Goal: Task Accomplishment & Management: Use online tool/utility

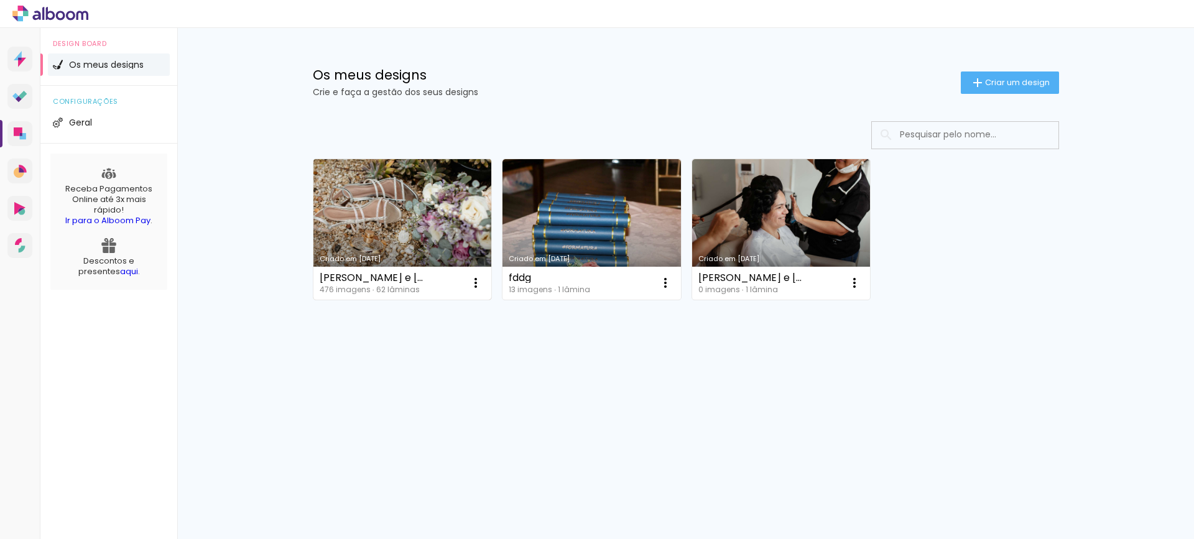
click at [450, 199] on link "Criado em [DATE]" at bounding box center [402, 229] width 178 height 141
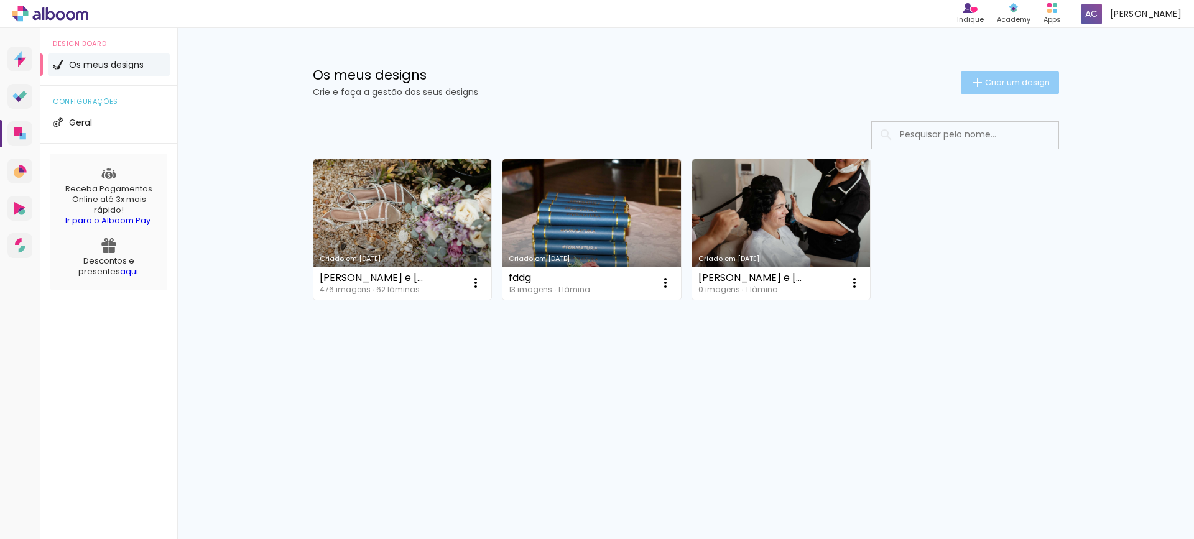
click at [1037, 80] on span "Criar um design" at bounding box center [1017, 82] width 65 height 8
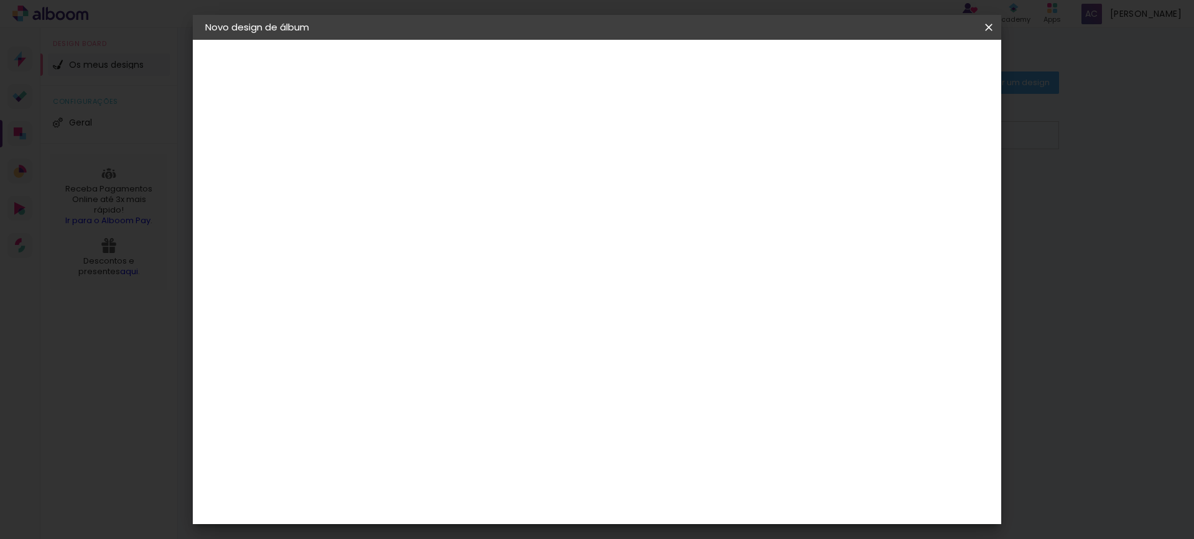
click at [409, 167] on input at bounding box center [409, 166] width 0 height 19
type input "naty"
type paper-input "naty"
click at [0, 0] on slot "Avançar" at bounding box center [0, 0] width 0 height 0
click at [0, 0] on slot "Tamanho Livre" at bounding box center [0, 0] width 0 height 0
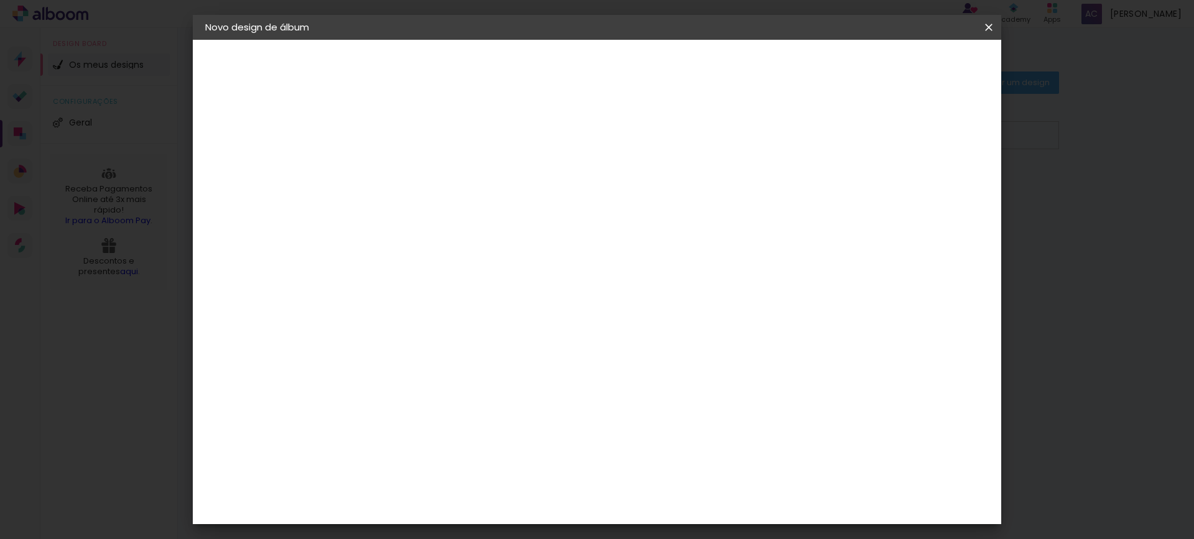
click at [0, 0] on slot "Tamanho Livre" at bounding box center [0, 0] width 0 height 0
click at [619, 191] on paper-item "Tamanho Livre" at bounding box center [565, 188] width 108 height 27
click at [466, 230] on input at bounding box center [434, 237] width 114 height 16
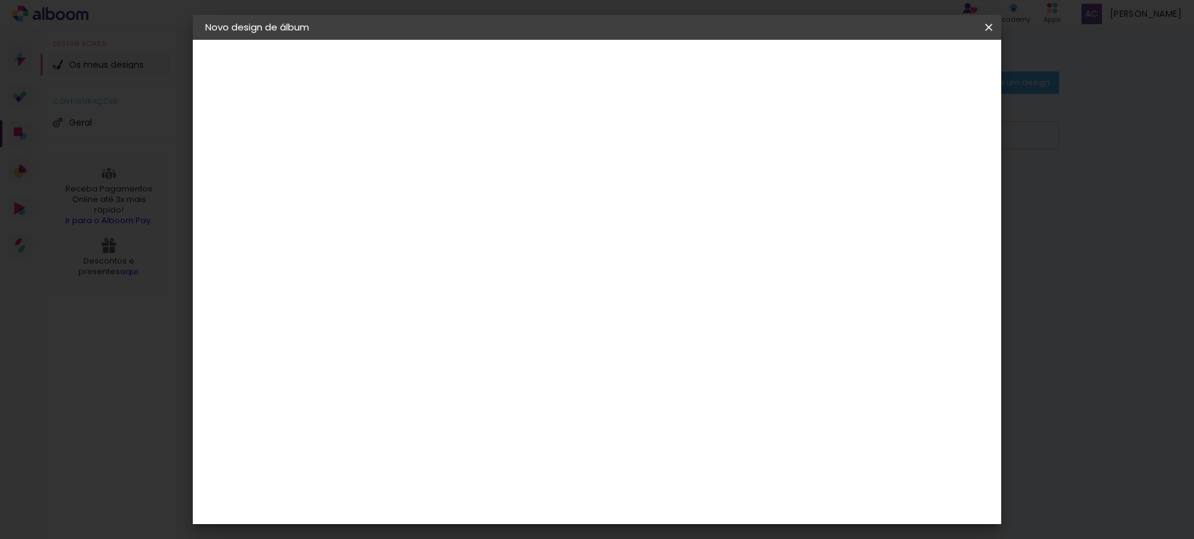
click at [458, 207] on div at bounding box center [434, 206] width 114 height 1
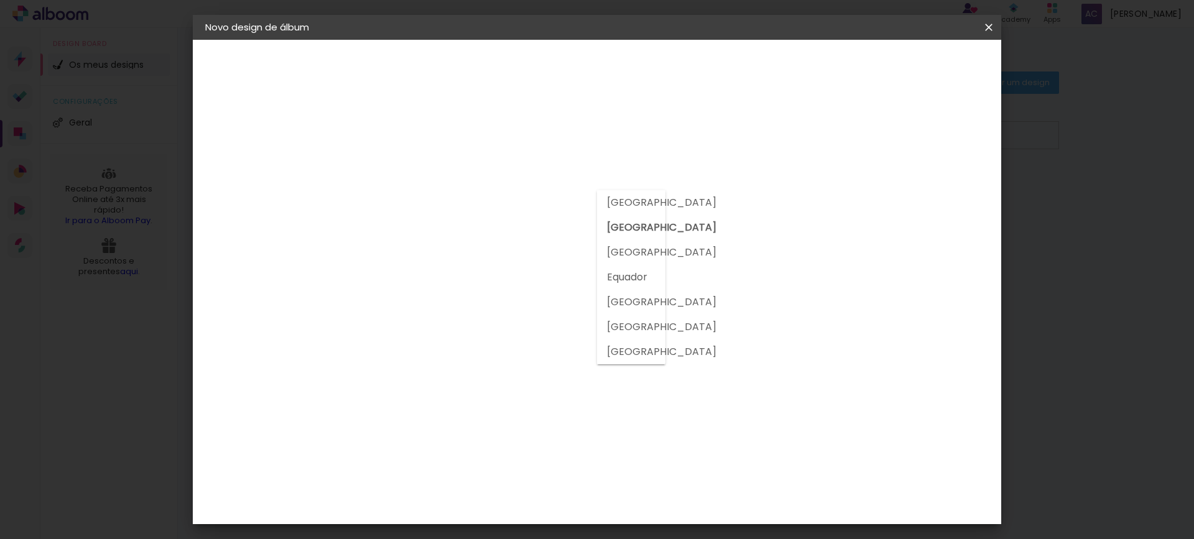
drag, startPoint x: 580, startPoint y: 161, endPoint x: 590, endPoint y: 162, distance: 10.0
click at [496, 161] on div at bounding box center [434, 167] width 123 height 16
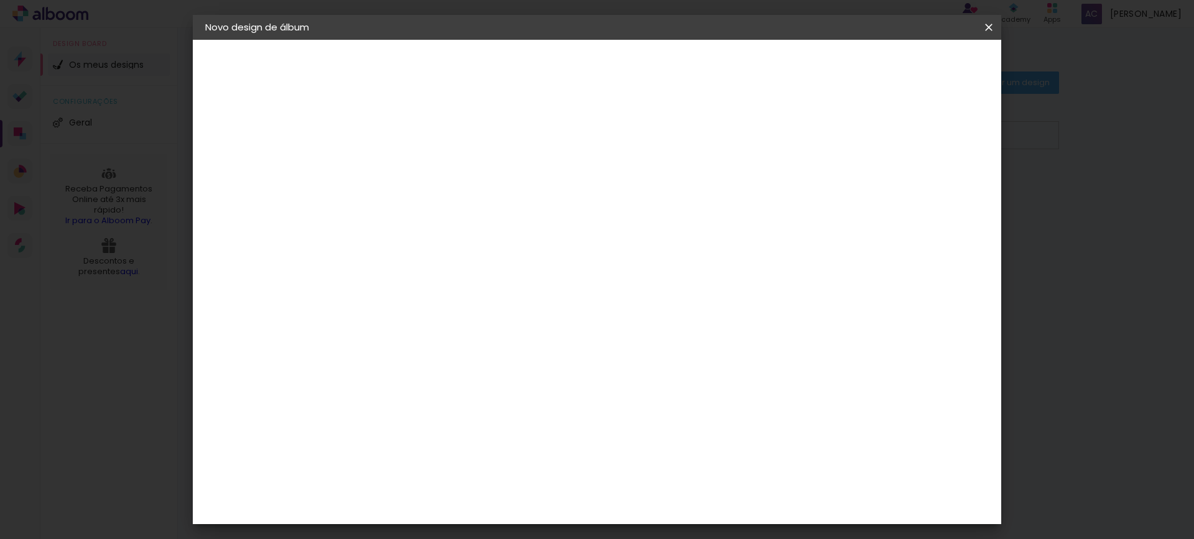
click at [0, 0] on slot "Tamanho Livre" at bounding box center [0, 0] width 0 height 0
click at [0, 0] on slot "Voltar" at bounding box center [0, 0] width 0 height 0
click at [409, 170] on input "naty" at bounding box center [409, 166] width 0 height 19
click at [0, 0] on slot "Avançar" at bounding box center [0, 0] width 0 height 0
click at [619, 177] on paper-item "Tamanho Livre" at bounding box center [565, 188] width 108 height 27
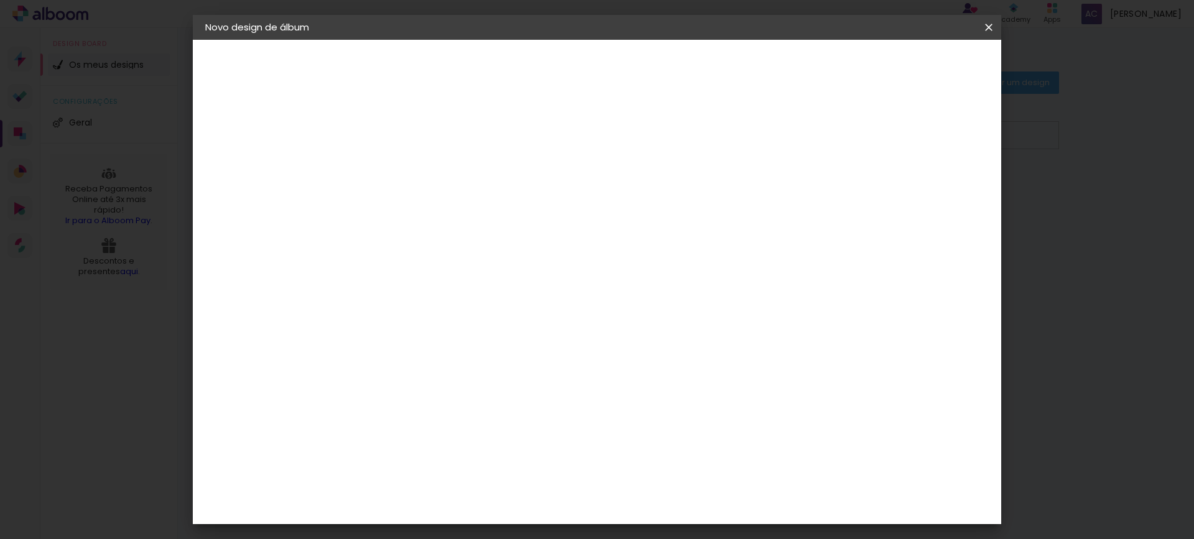
click at [0, 0] on slot "Tamanho Livre" at bounding box center [0, 0] width 0 height 0
click at [0, 0] on slot "Avançar" at bounding box center [0, 0] width 0 height 0
click at [843, 142] on div at bounding box center [836, 142] width 11 height 11
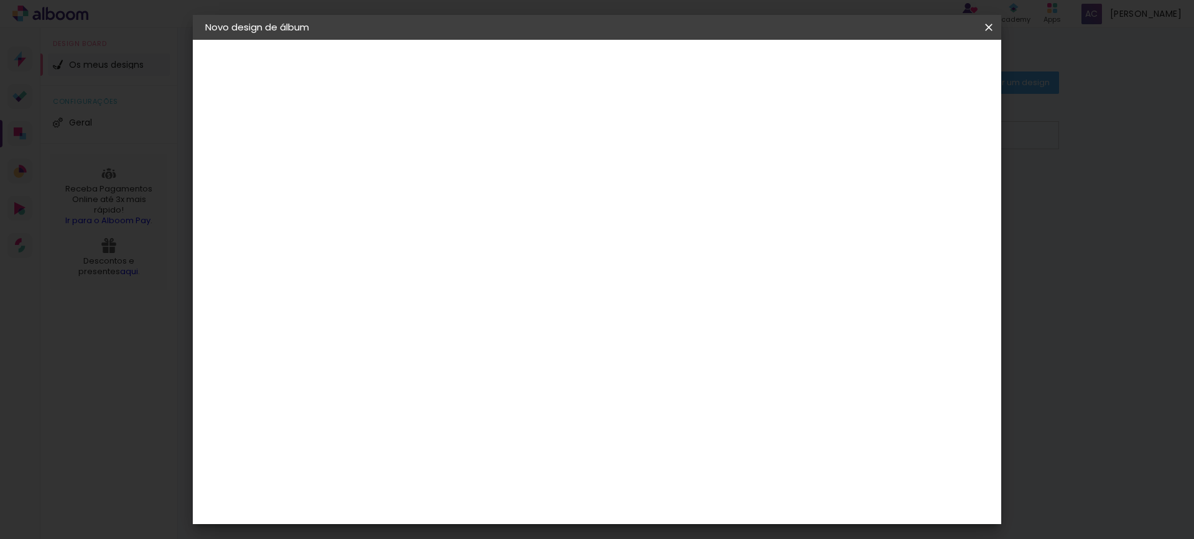
type paper-checkbox "on"
click at [0, 0] on iron-icon at bounding box center [0, 0] width 0 height 0
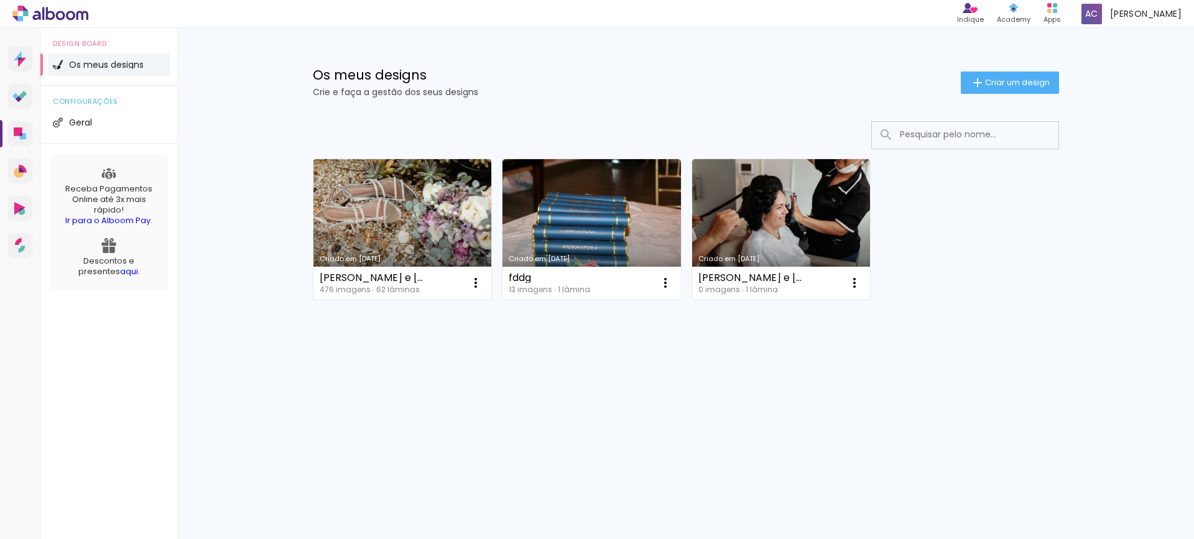
click at [387, 228] on link "Criado em [DATE]" at bounding box center [402, 229] width 178 height 141
